Goal: Find specific page/section: Find specific page/section

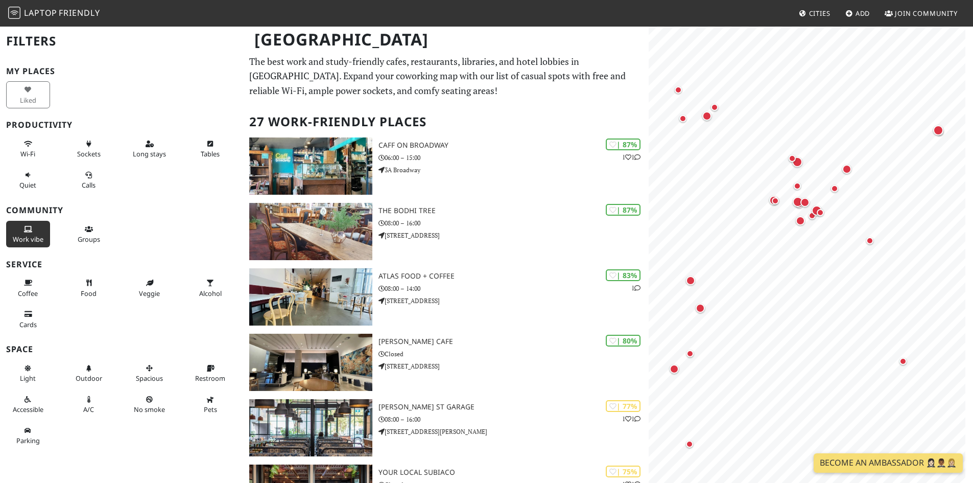
click at [32, 237] on span "Work vibe" at bounding box center [28, 239] width 31 height 9
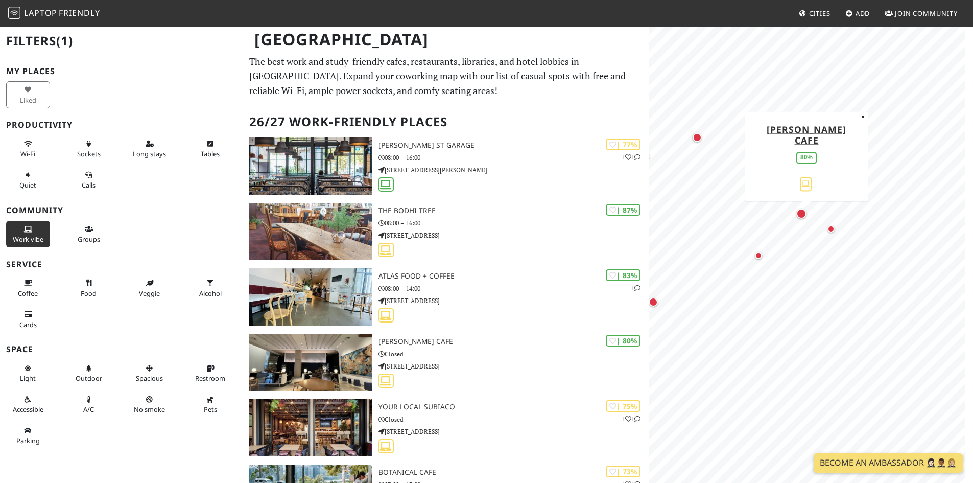
click at [802, 214] on div "Map marker" at bounding box center [802, 213] width 10 height 10
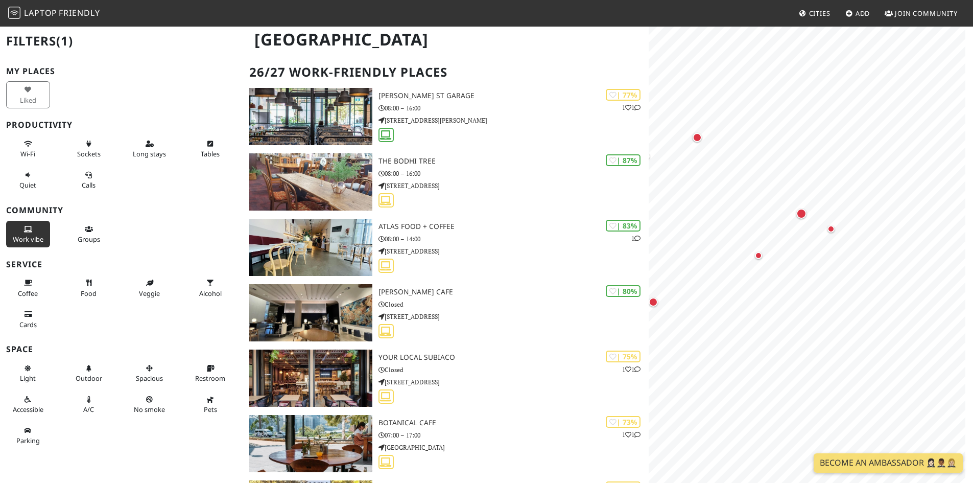
scroll to position [102, 0]
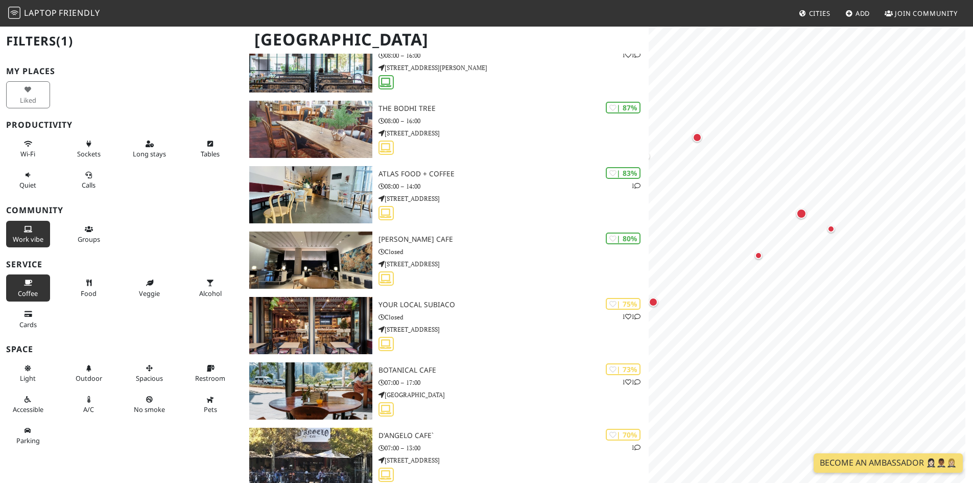
click at [31, 292] on span "Coffee" at bounding box center [28, 293] width 20 height 9
click at [199, 289] on span "Alcohol" at bounding box center [210, 293] width 22 height 9
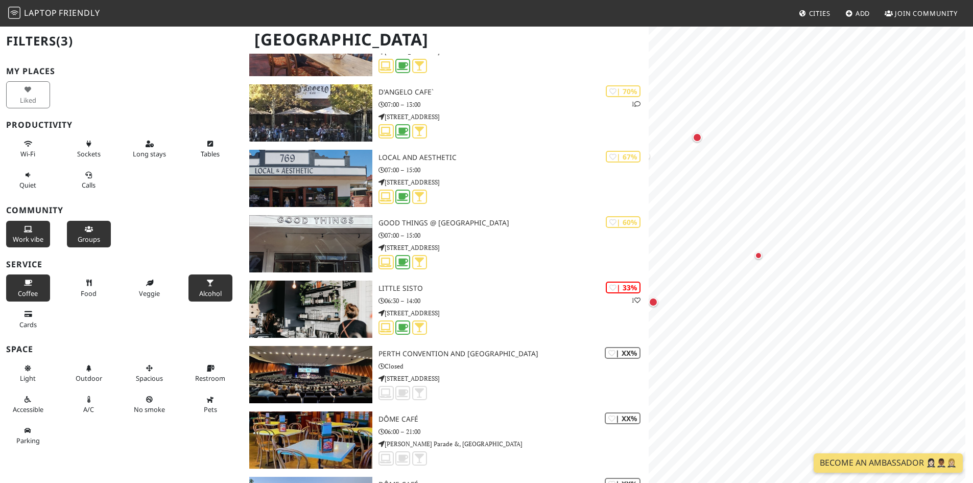
scroll to position [0, 0]
click at [20, 148] on button "Wi-Fi" at bounding box center [28, 148] width 44 height 27
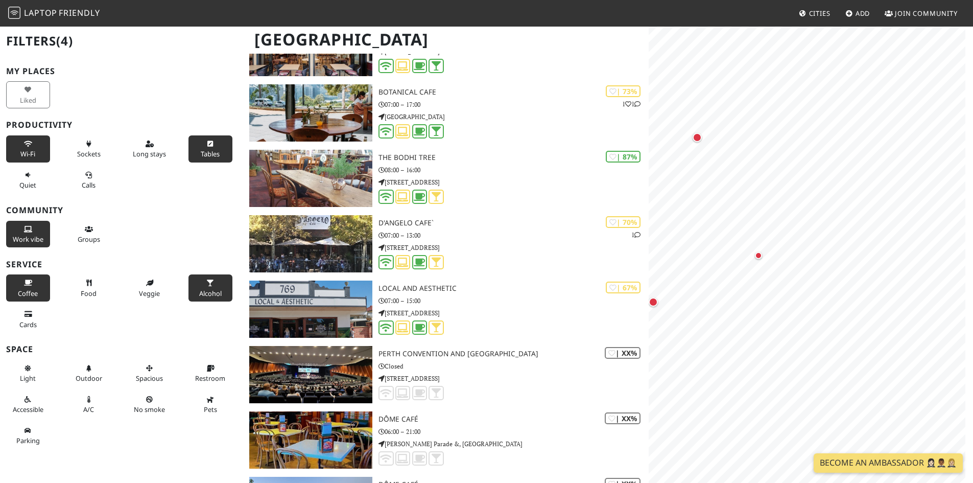
click at [201, 153] on span "Tables" at bounding box center [210, 153] width 19 height 9
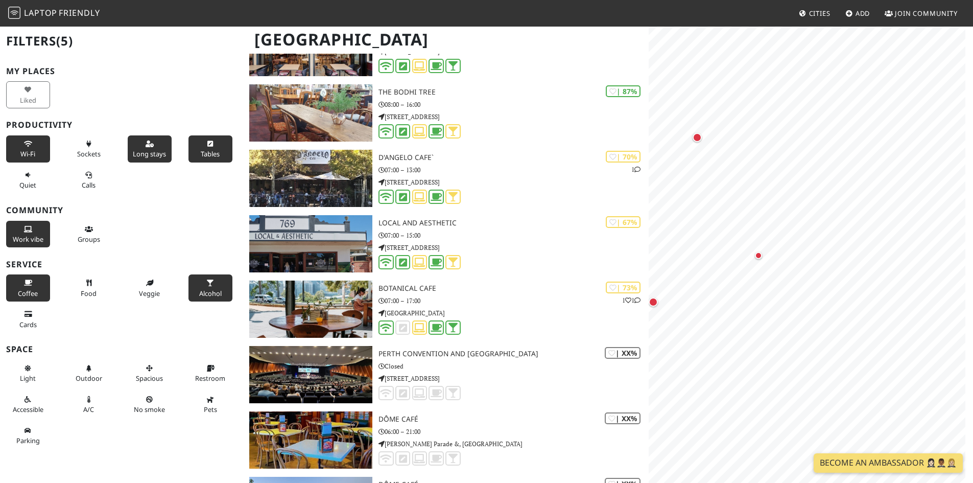
click at [146, 152] on span "Long stays" at bounding box center [149, 153] width 33 height 9
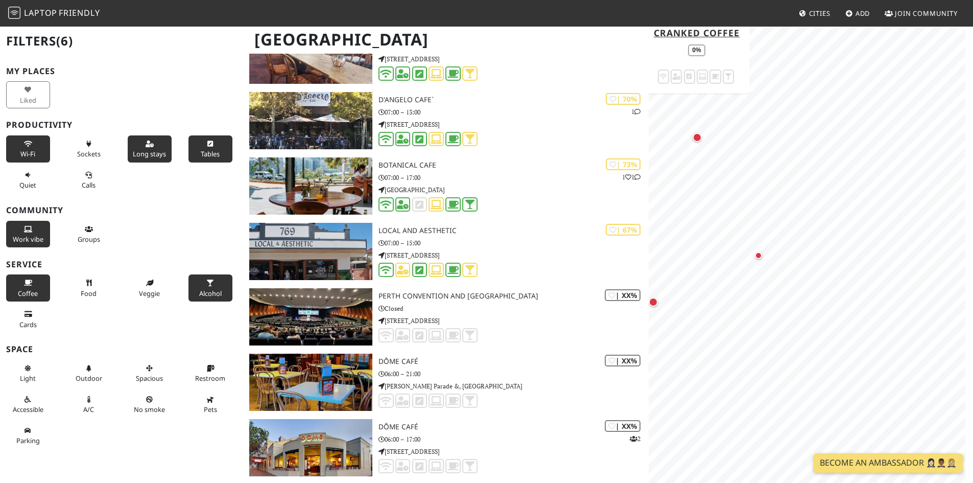
scroll to position [82, 0]
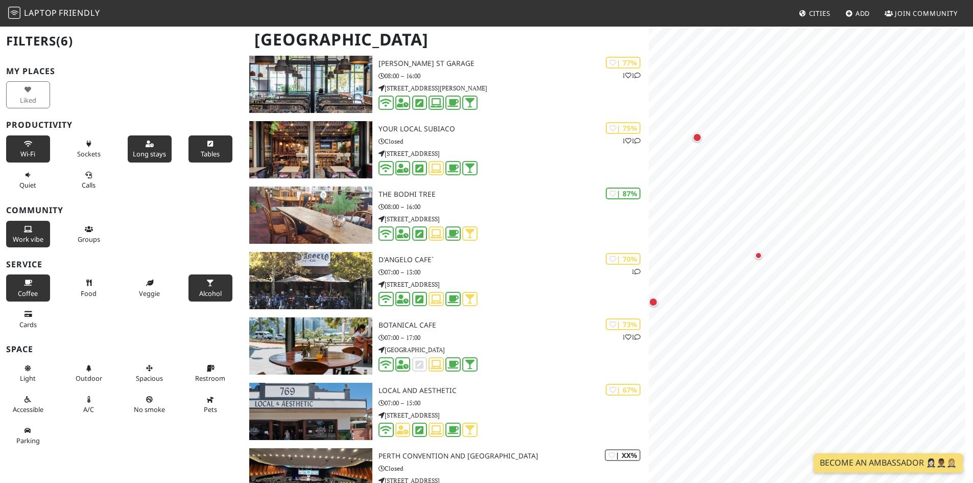
click at [146, 145] on icon at bounding box center [150, 144] width 8 height 7
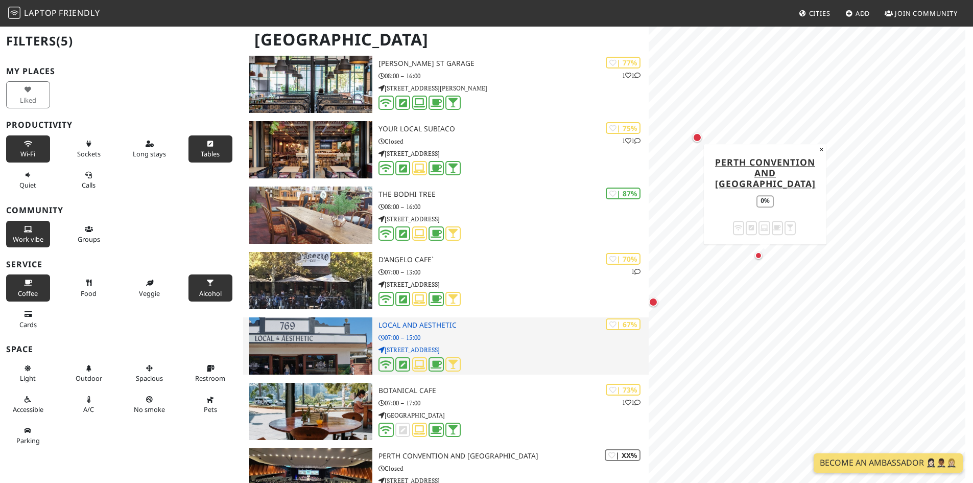
scroll to position [0, 0]
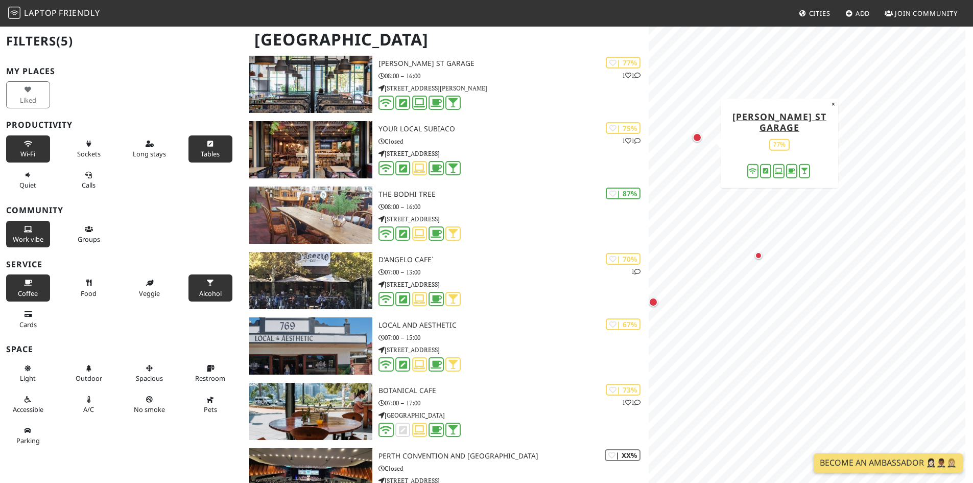
click at [695, 135] on div "Map marker" at bounding box center [697, 137] width 9 height 9
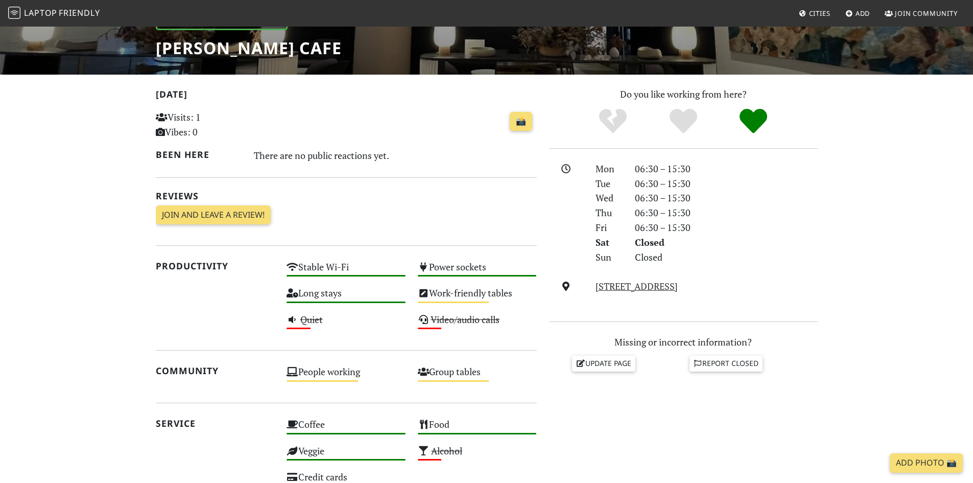
scroll to position [74, 0]
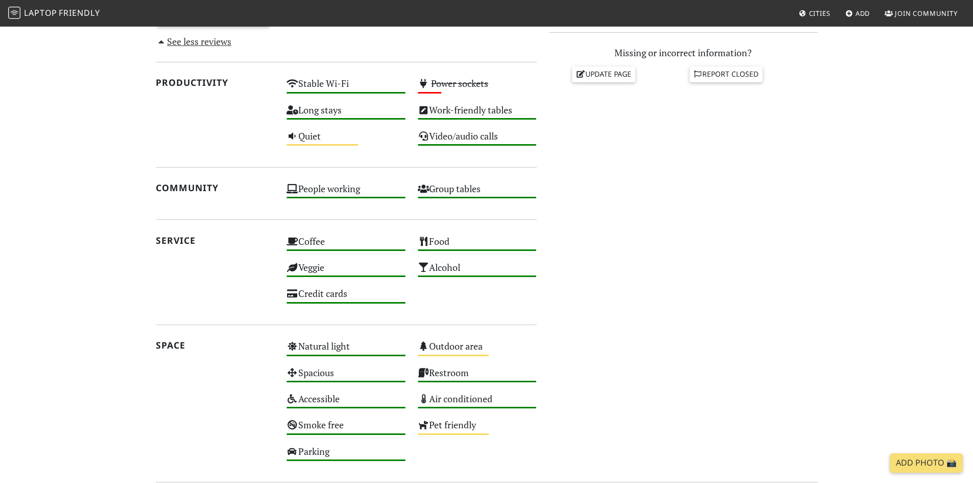
scroll to position [435, 0]
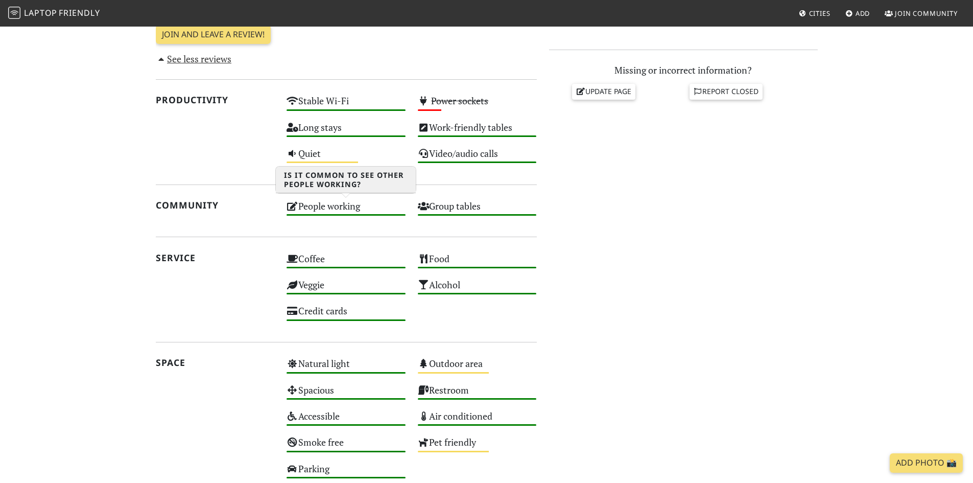
click at [329, 208] on div "People working High" at bounding box center [346, 211] width 131 height 26
